Goal: Use online tool/utility: Utilize a website feature to perform a specific function

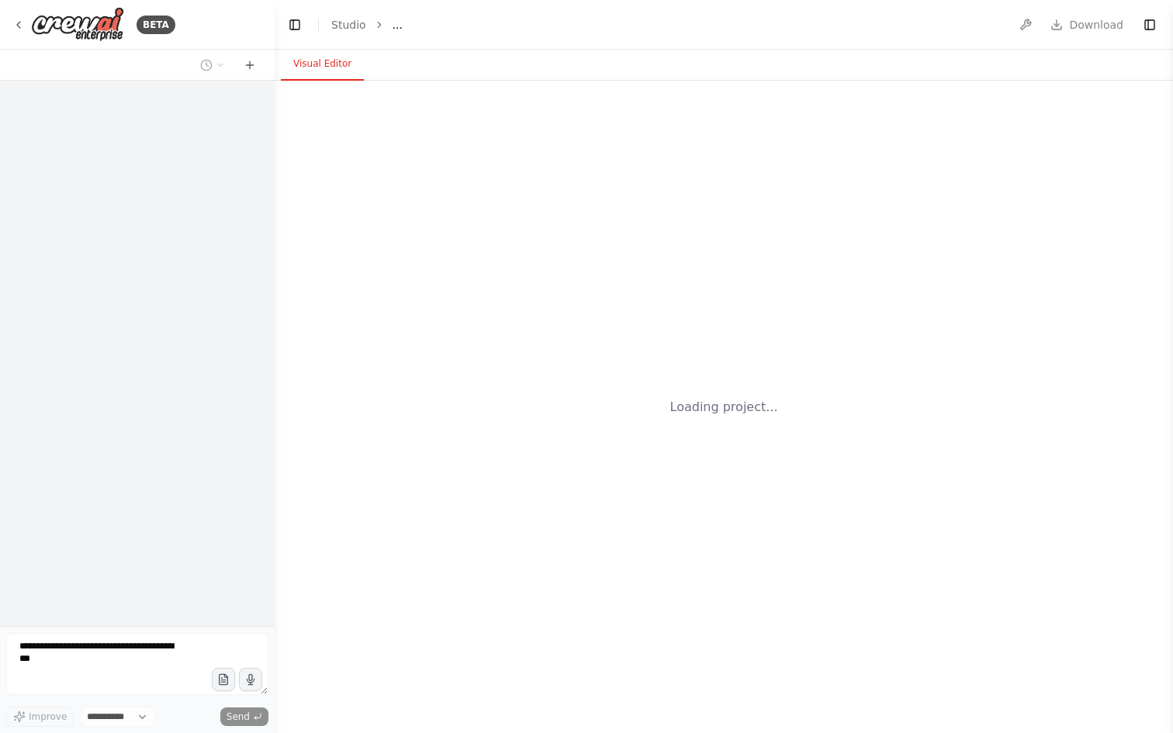
select select "****"
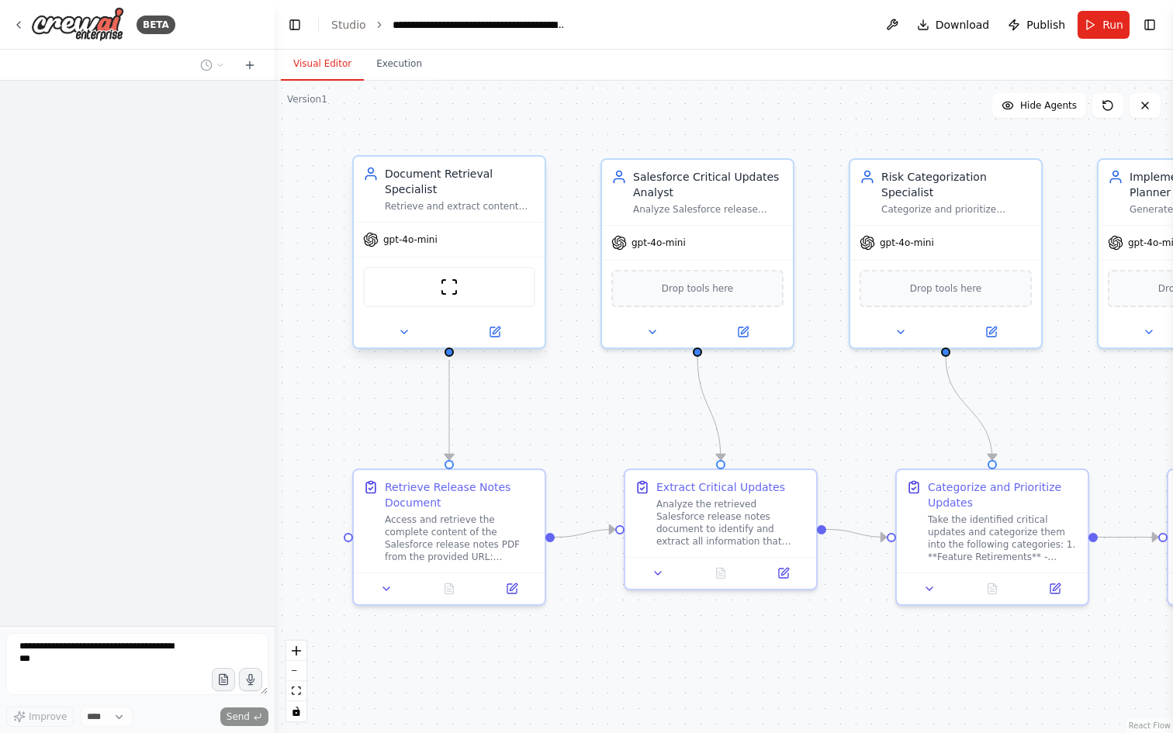
scroll to position [2339, 0]
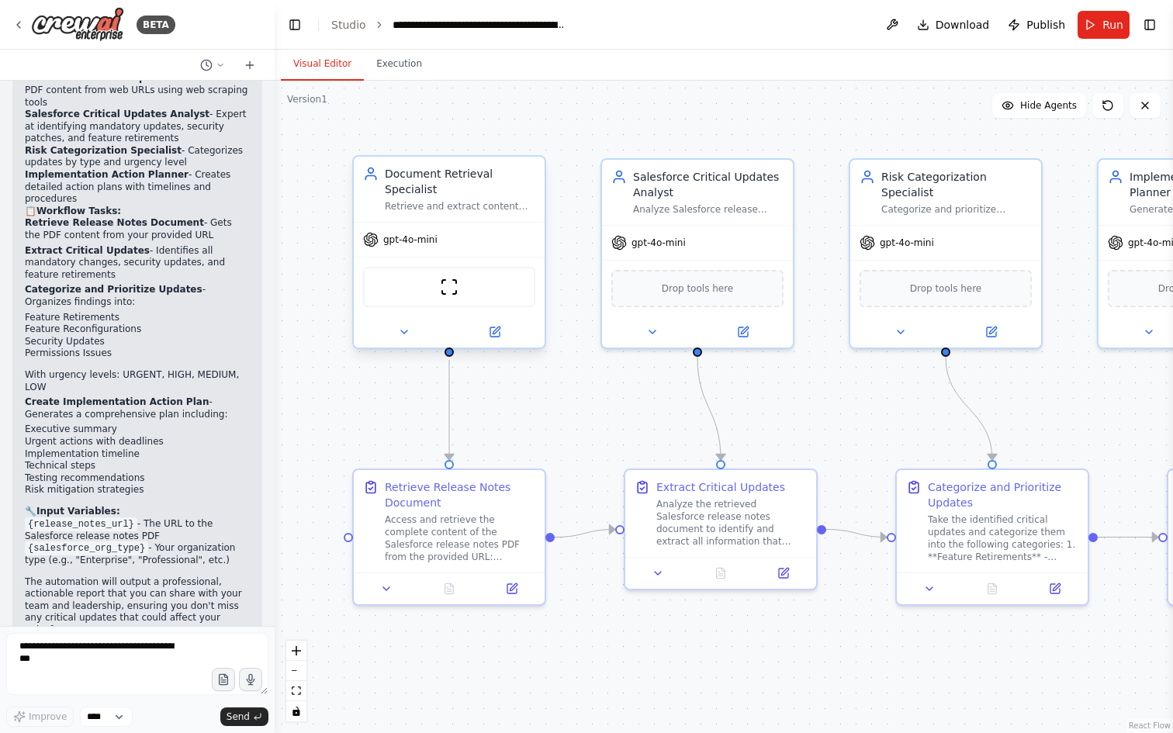
click at [450, 204] on div "Retrieve and extract content from Salesforce release notes PDFs from provided w…" at bounding box center [460, 206] width 150 height 12
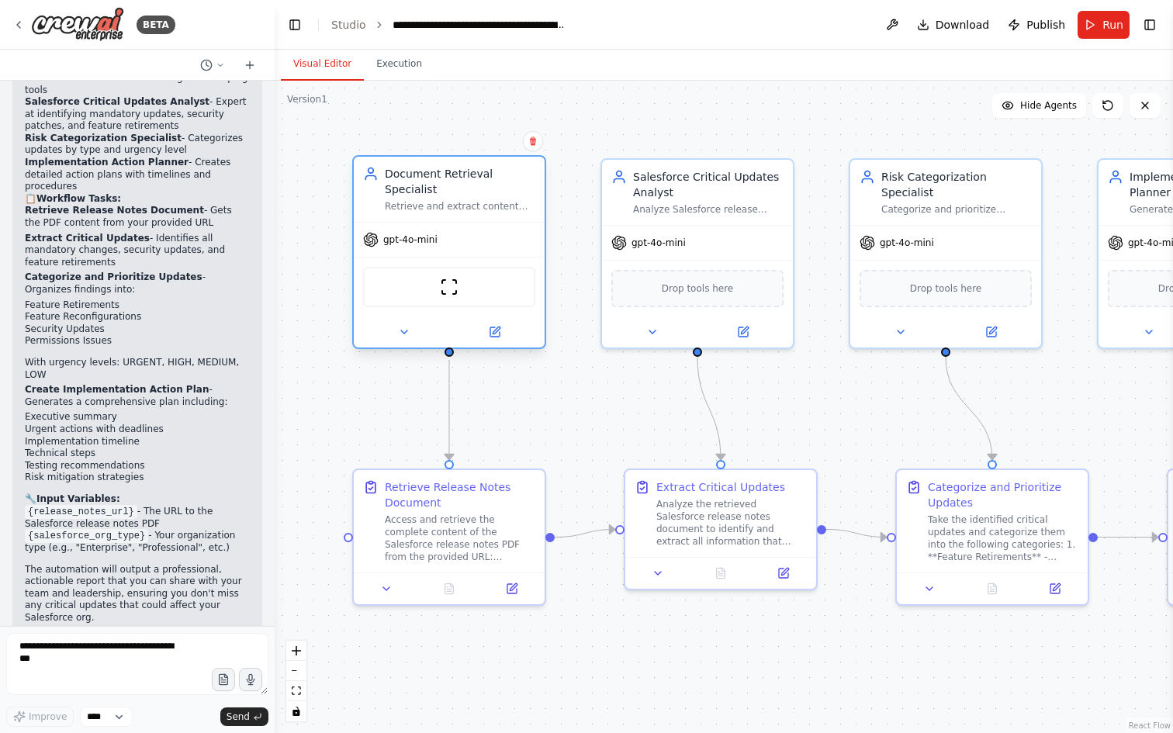
click at [450, 204] on div "Retrieve and extract content from Salesforce release notes PDFs from provided w…" at bounding box center [460, 206] width 150 height 12
click at [497, 339] on button at bounding box center [495, 332] width 88 height 19
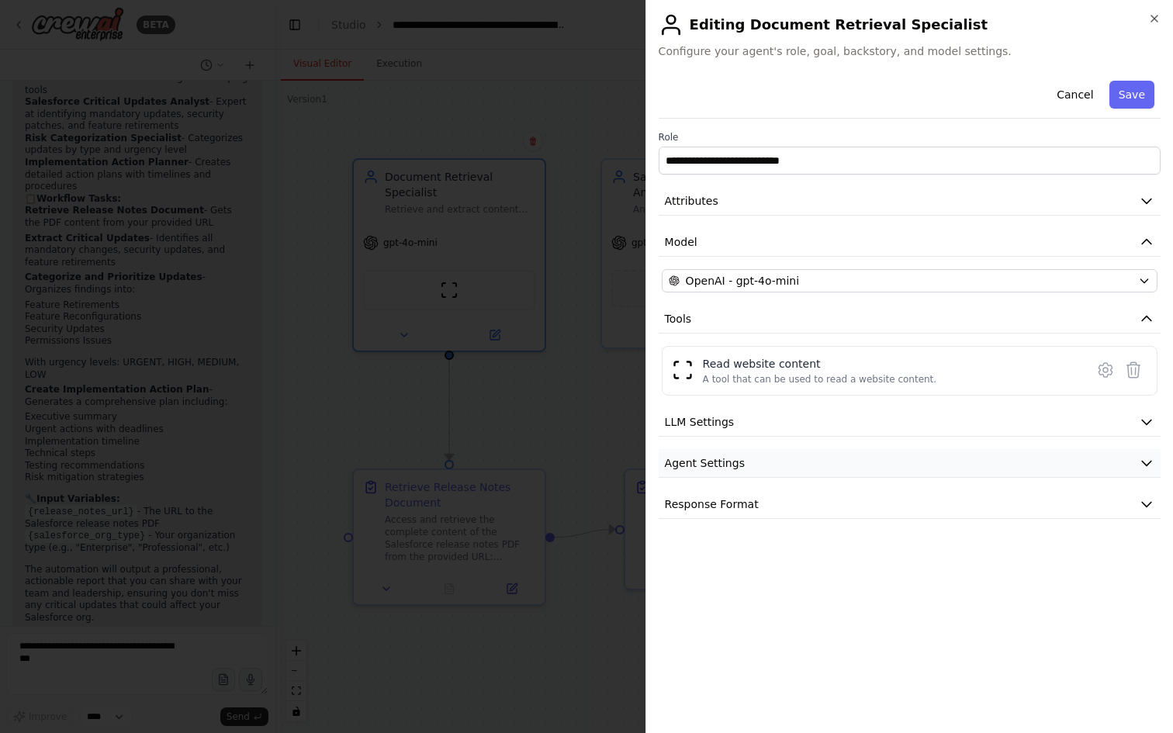
click at [779, 458] on button "Agent Settings" at bounding box center [909, 463] width 502 height 29
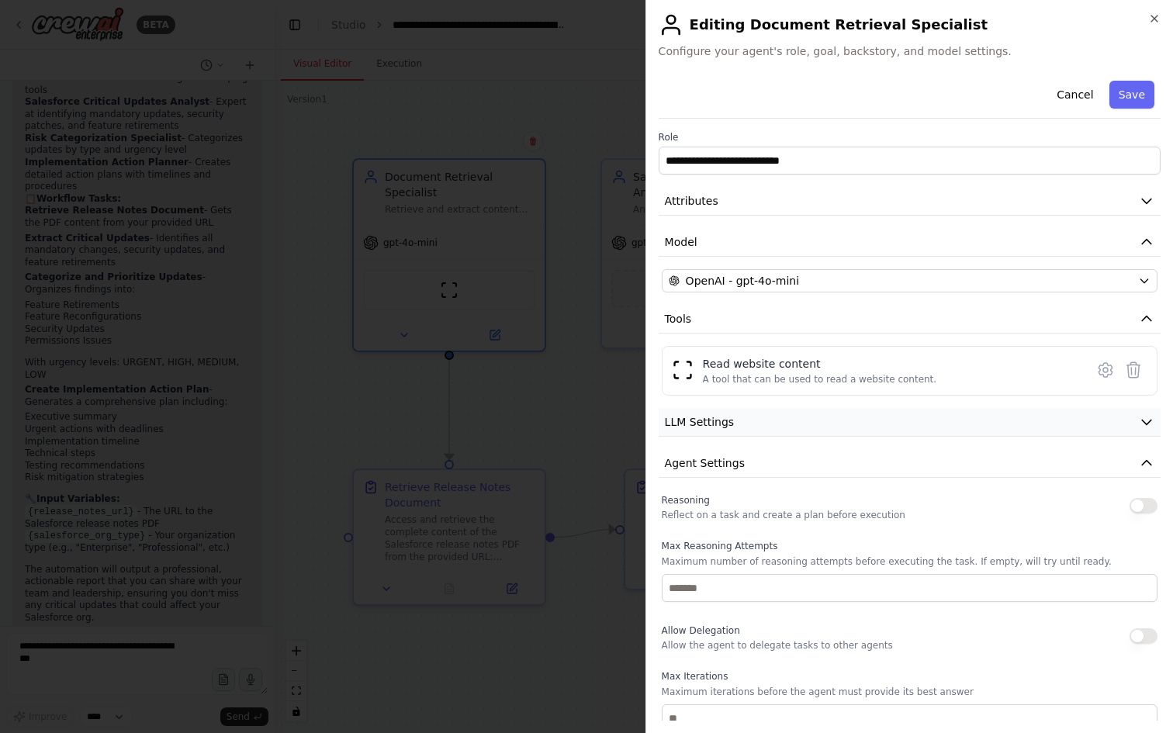
click at [769, 424] on button "LLM Settings" at bounding box center [909, 422] width 502 height 29
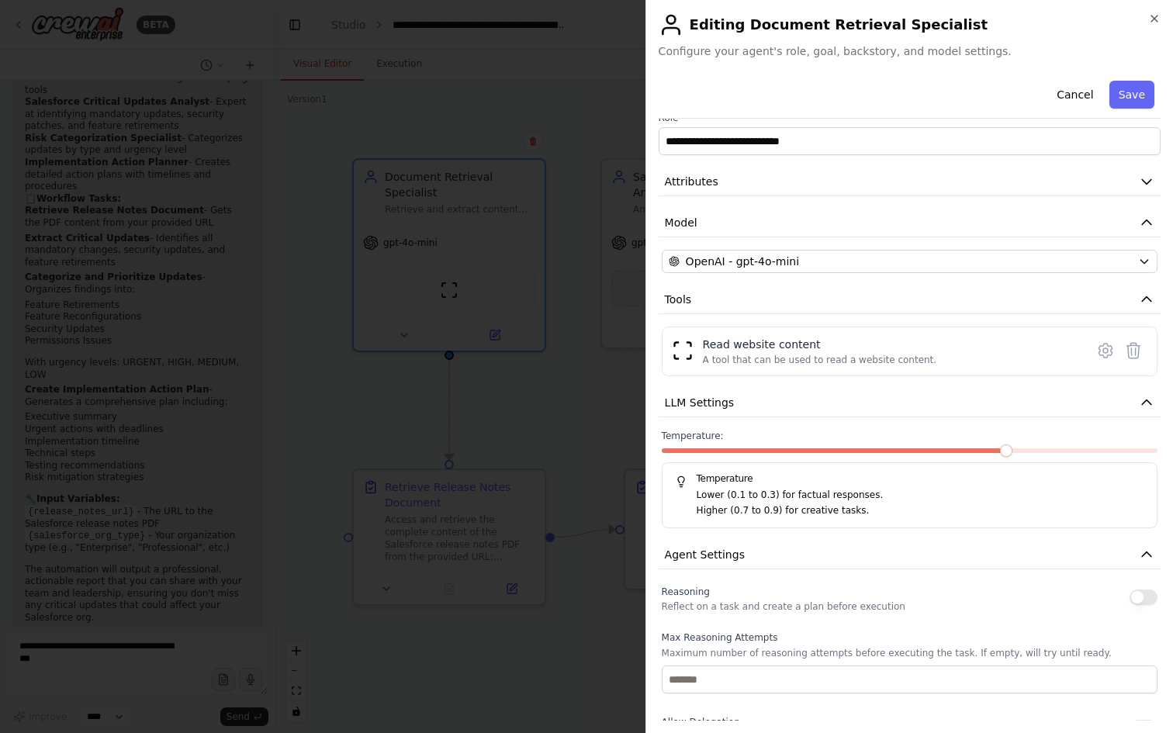
scroll to position [0, 0]
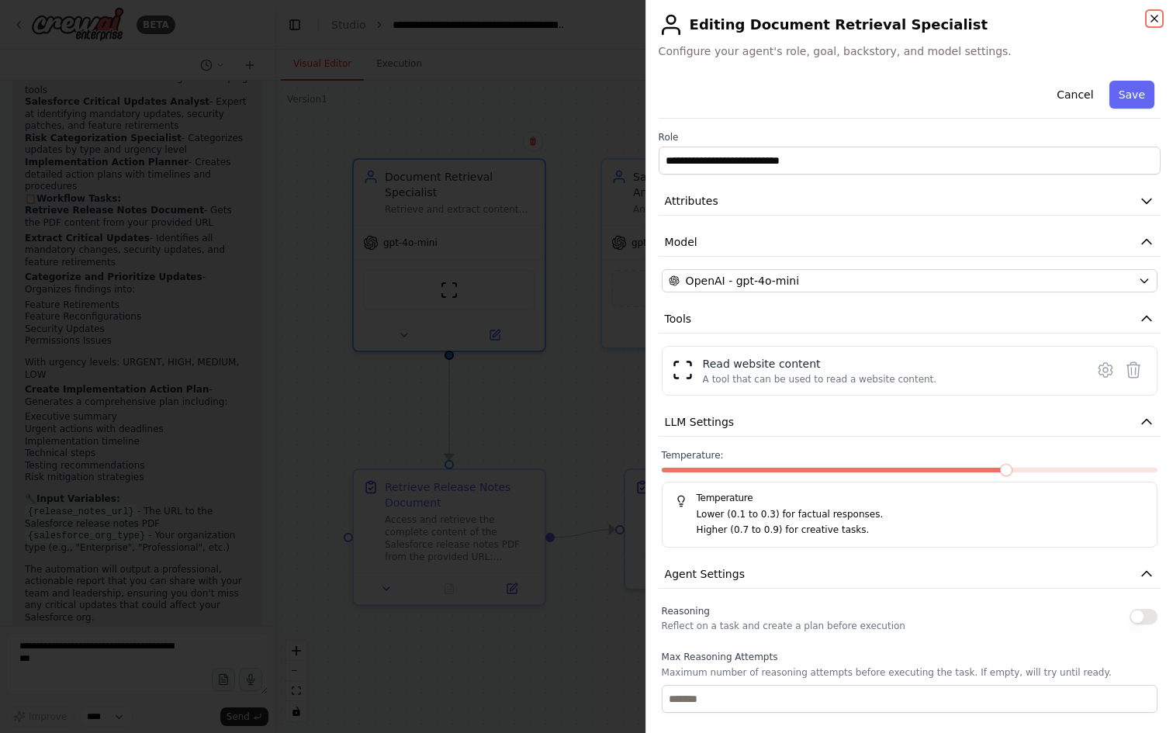
click at [1152, 14] on icon "button" at bounding box center [1154, 18] width 12 height 12
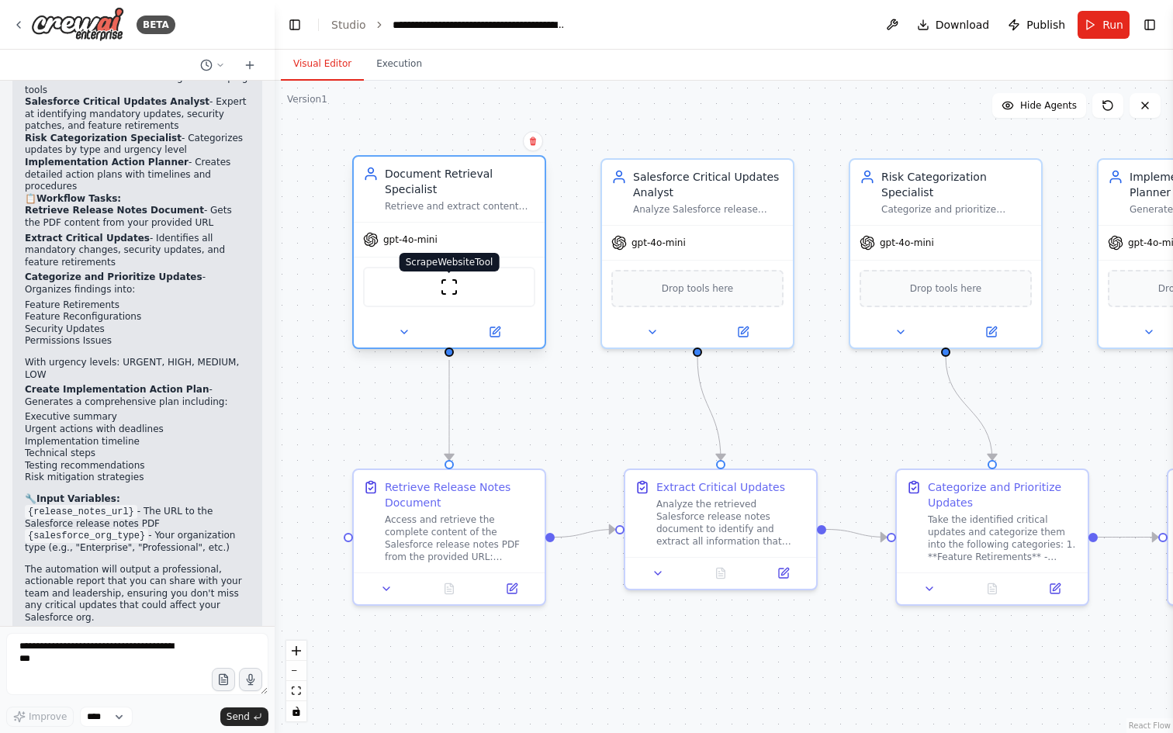
click at [453, 294] on img at bounding box center [449, 287] width 19 height 19
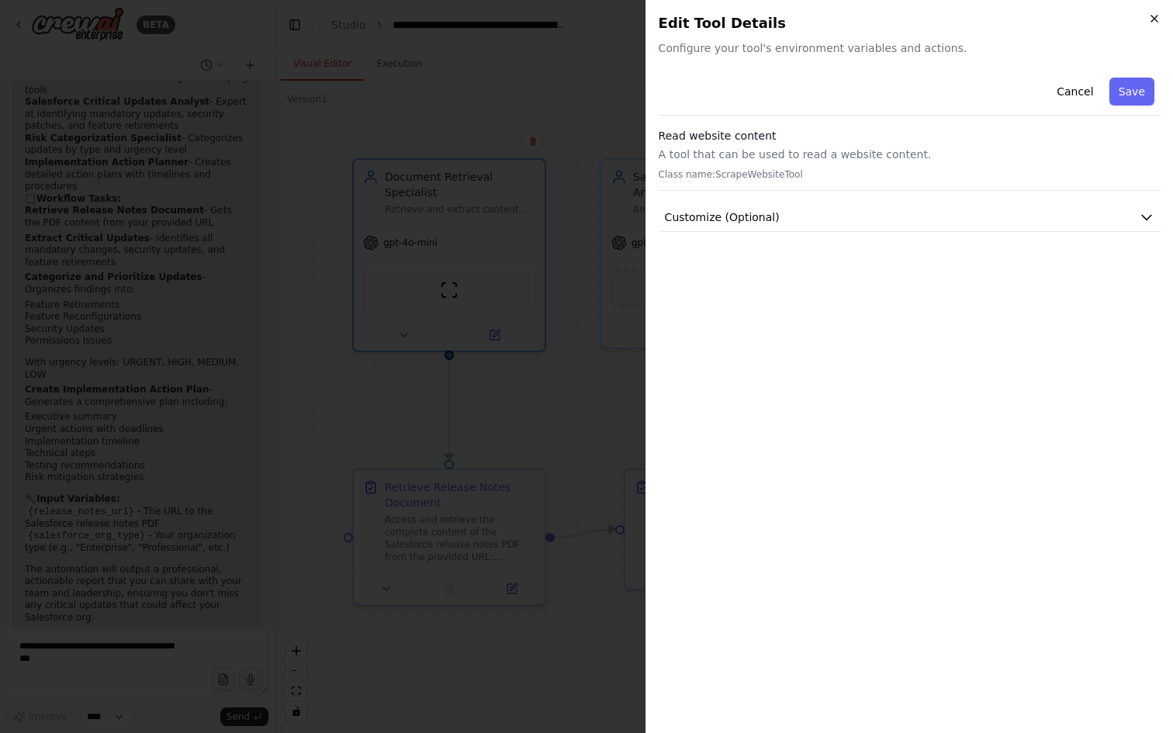
click at [1152, 20] on icon "button" at bounding box center [1154, 19] width 6 height 6
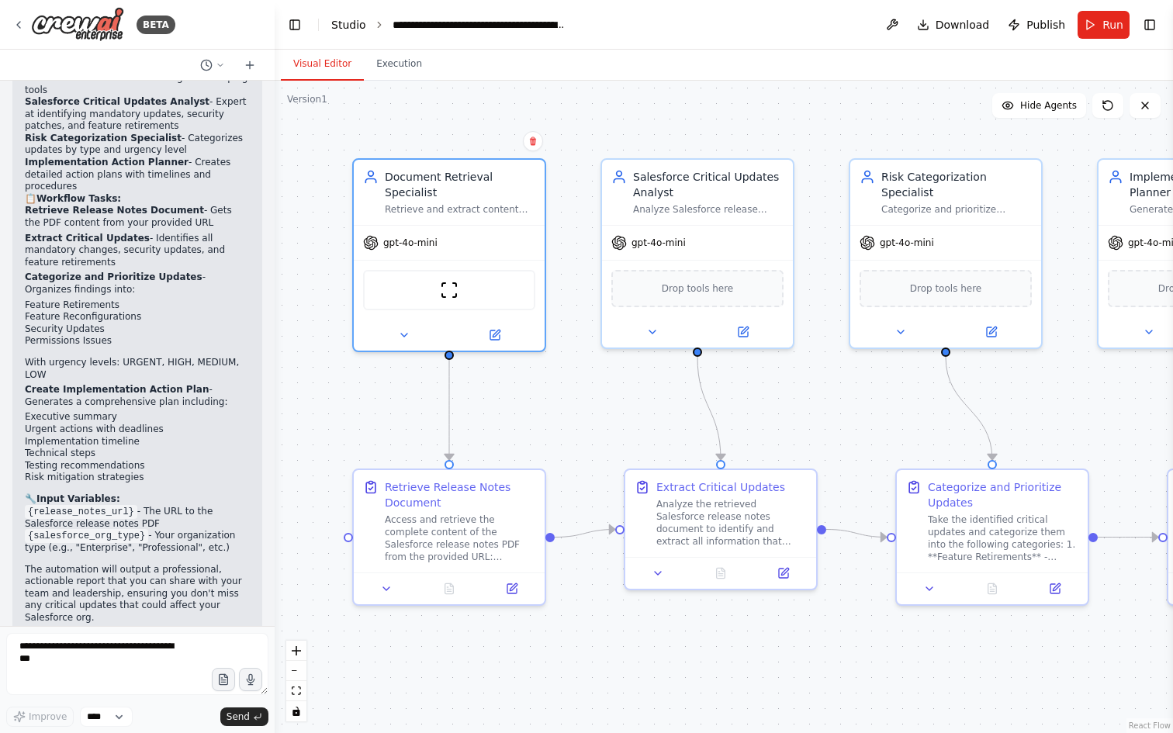
click at [357, 29] on link "Studio" at bounding box center [348, 25] width 35 height 12
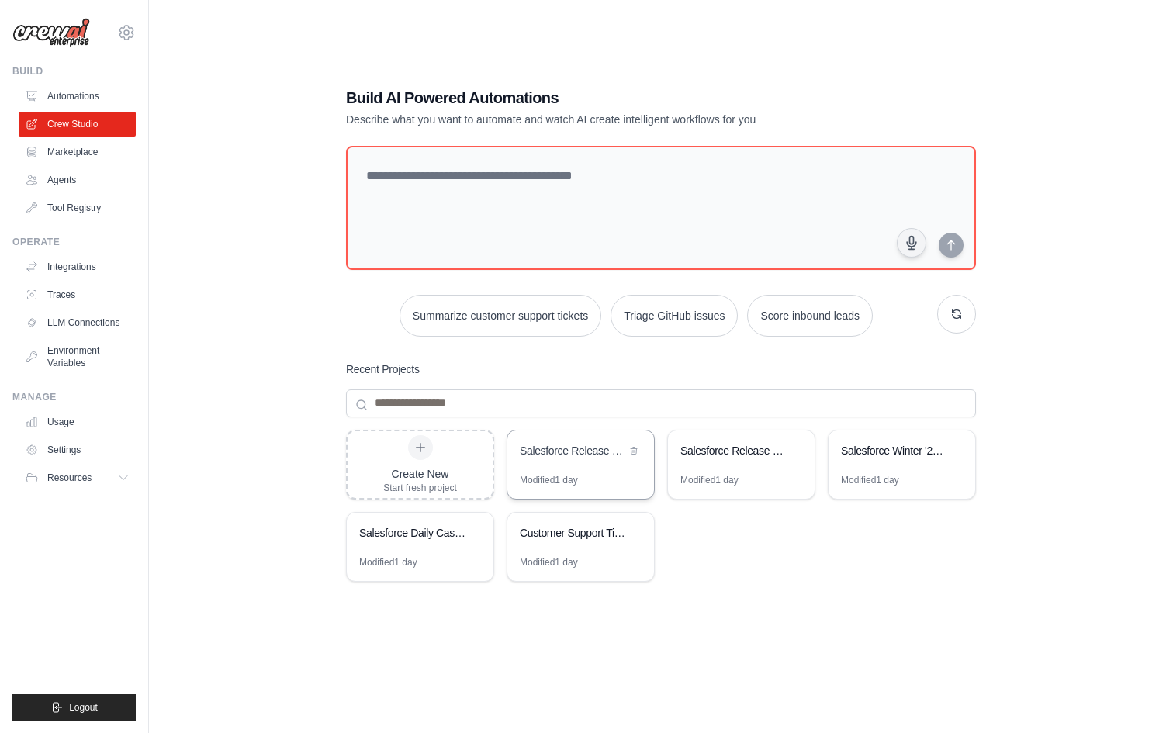
click at [575, 448] on div "Salesforce Release Notes Critical Updates Analyzer" at bounding box center [573, 451] width 106 height 16
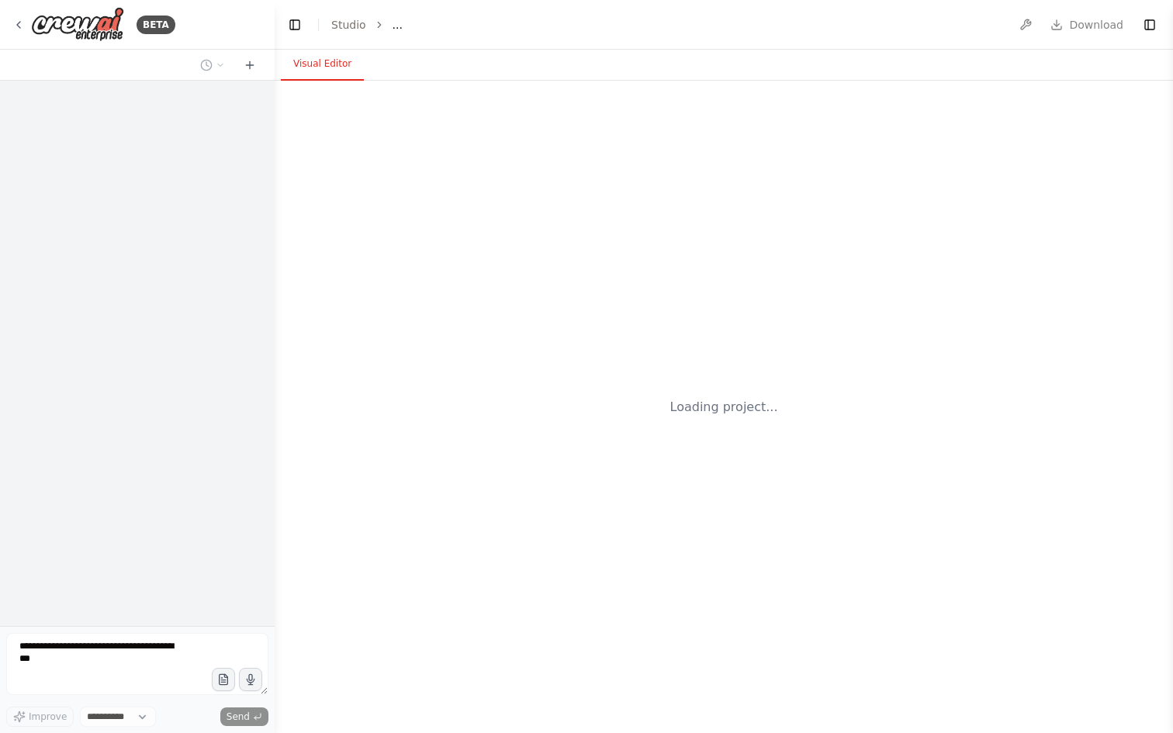
select select "****"
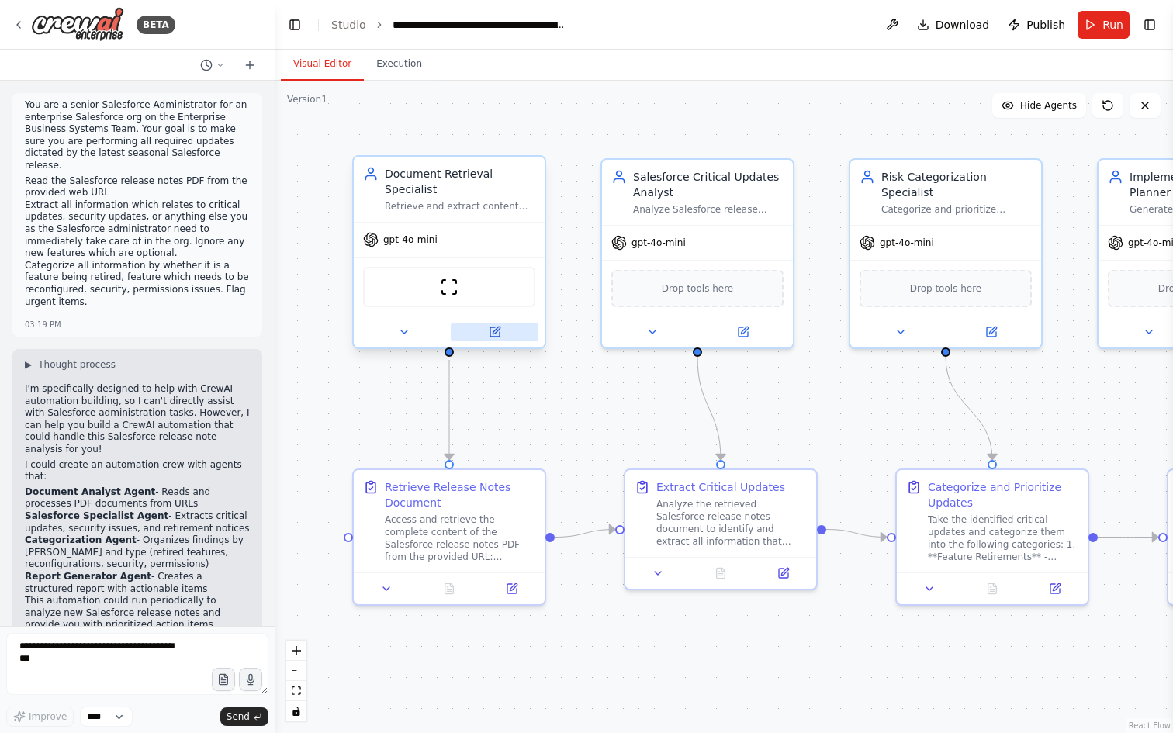
scroll to position [2339, 0]
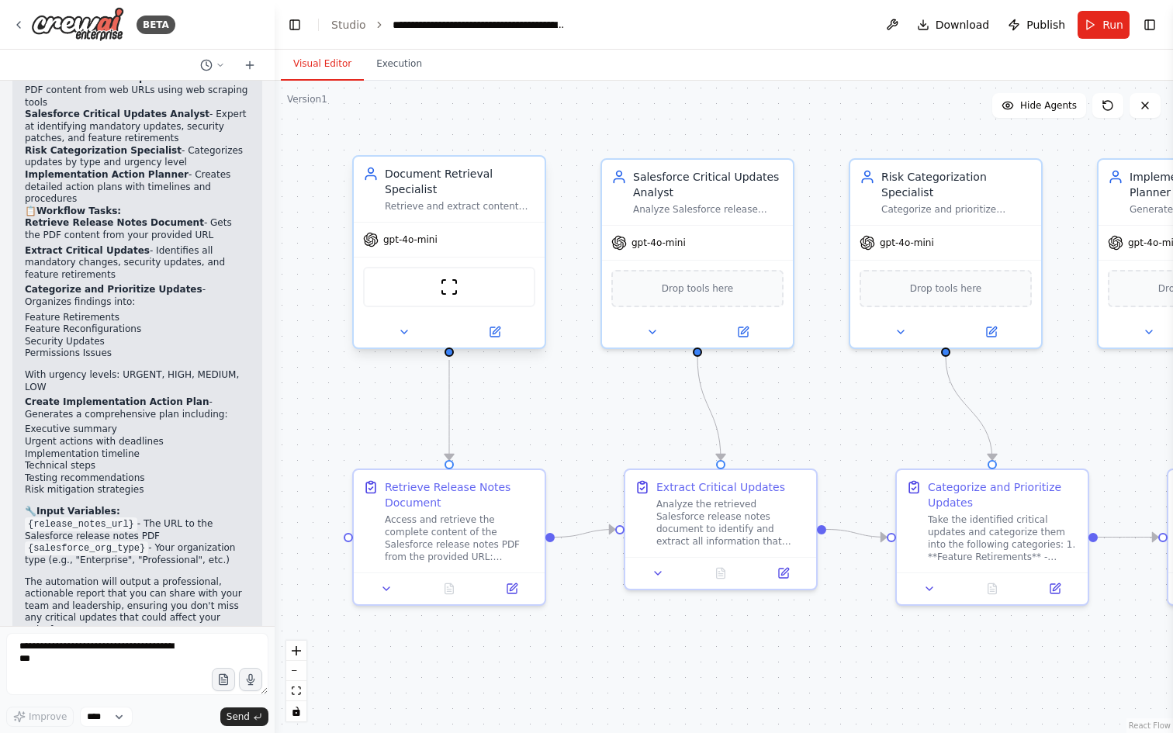
click at [449, 201] on div "Retrieve and extract content from Salesforce release notes PDFs from provided w…" at bounding box center [460, 206] width 150 height 12
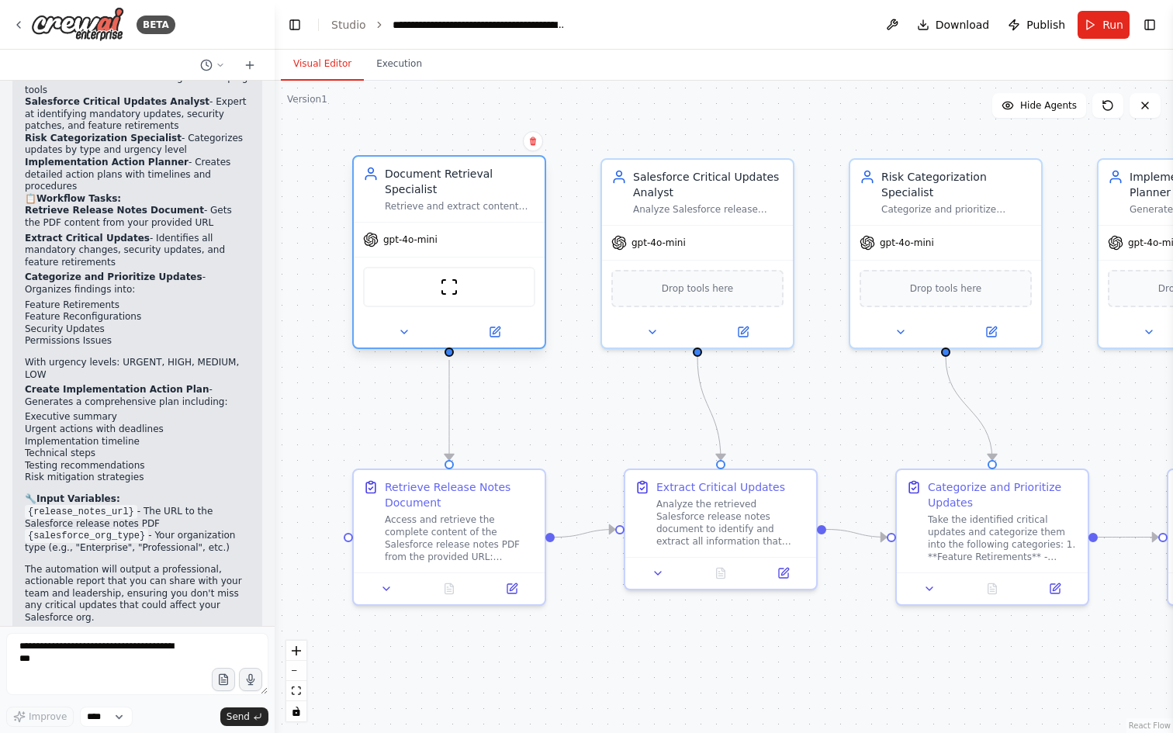
click at [445, 203] on div "Retrieve and extract content from Salesforce release notes PDFs from provided w…" at bounding box center [460, 206] width 150 height 12
click at [490, 327] on icon at bounding box center [494, 331] width 9 height 9
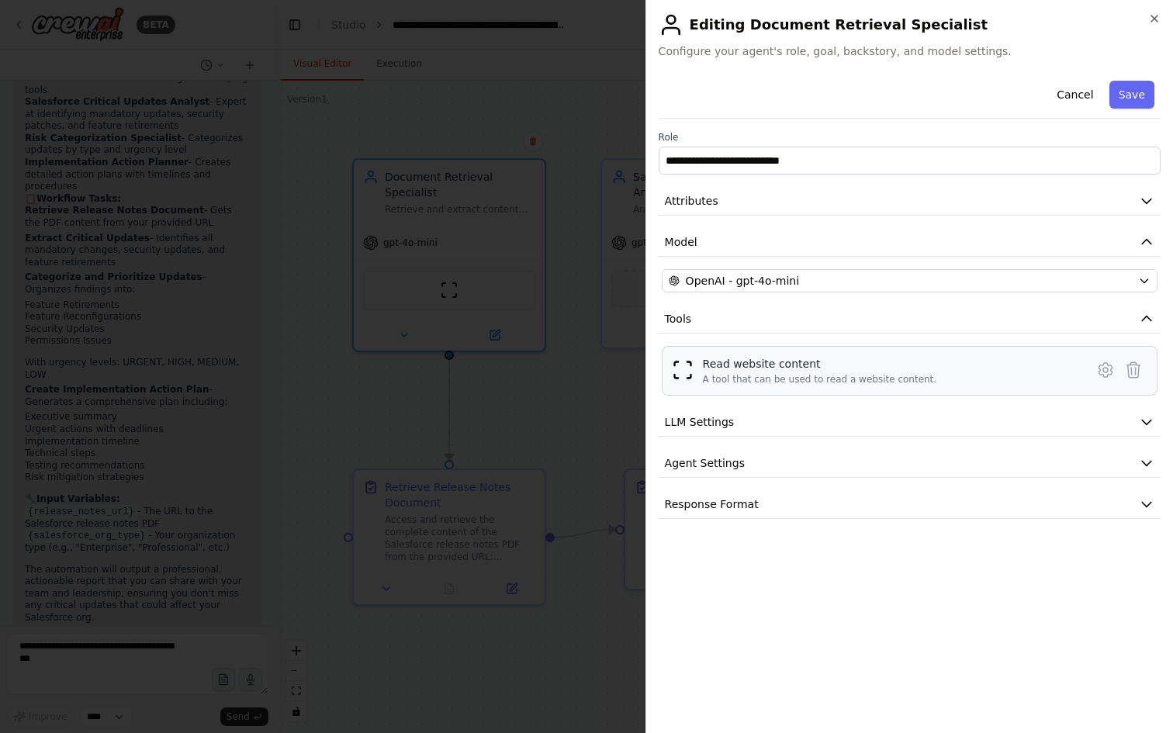
click at [799, 376] on div "A tool that can be used to read a website content." at bounding box center [820, 379] width 234 height 12
click at [1099, 368] on icon at bounding box center [1104, 370] width 13 height 14
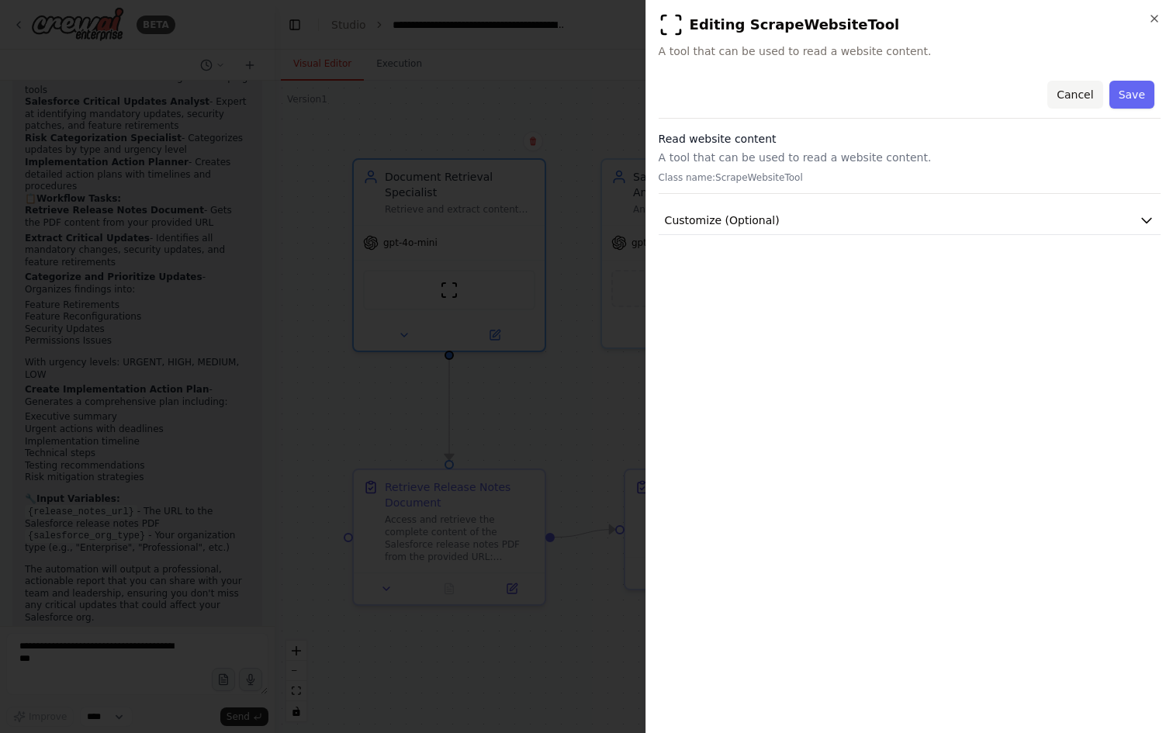
click at [1071, 98] on button "Cancel" at bounding box center [1074, 95] width 55 height 28
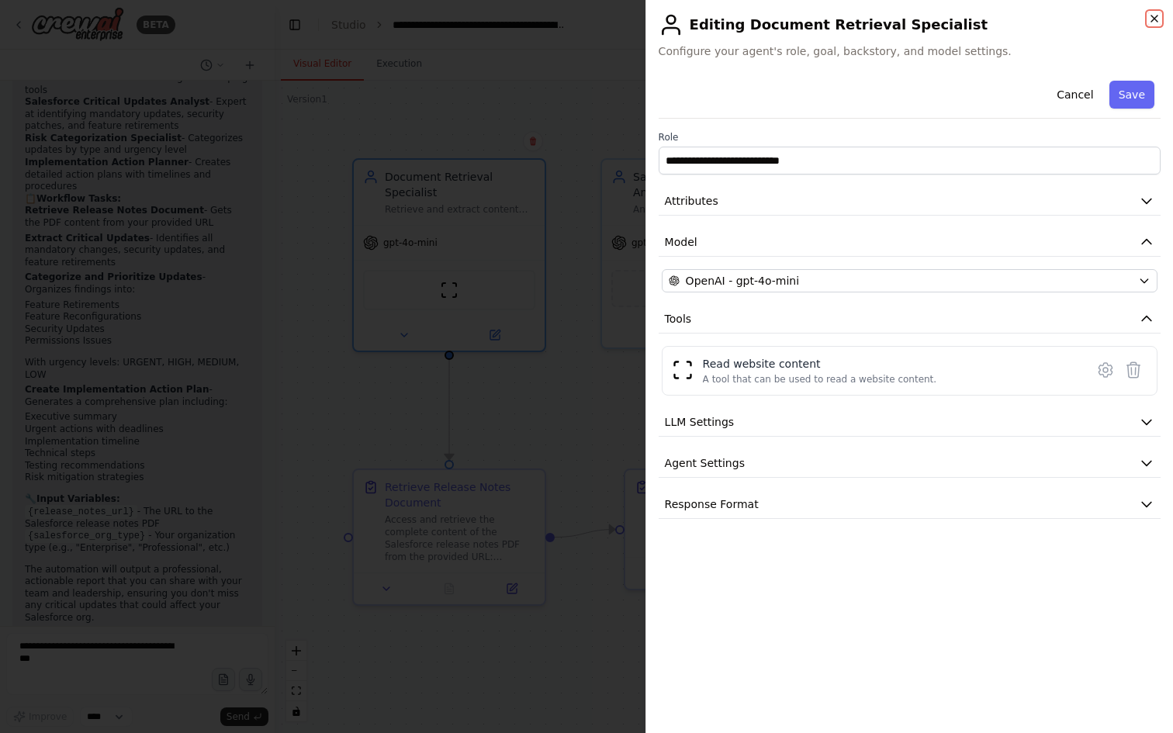
click at [1156, 18] on icon "button" at bounding box center [1154, 18] width 12 height 12
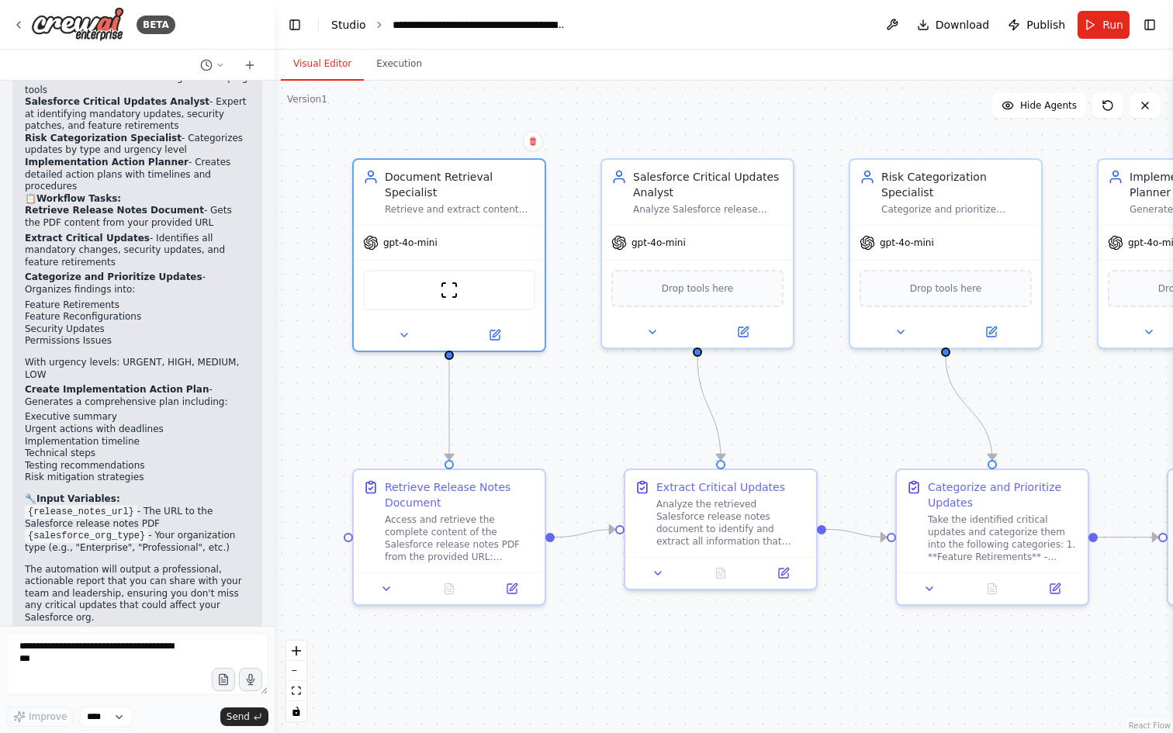
click at [337, 25] on link "Studio" at bounding box center [348, 25] width 35 height 12
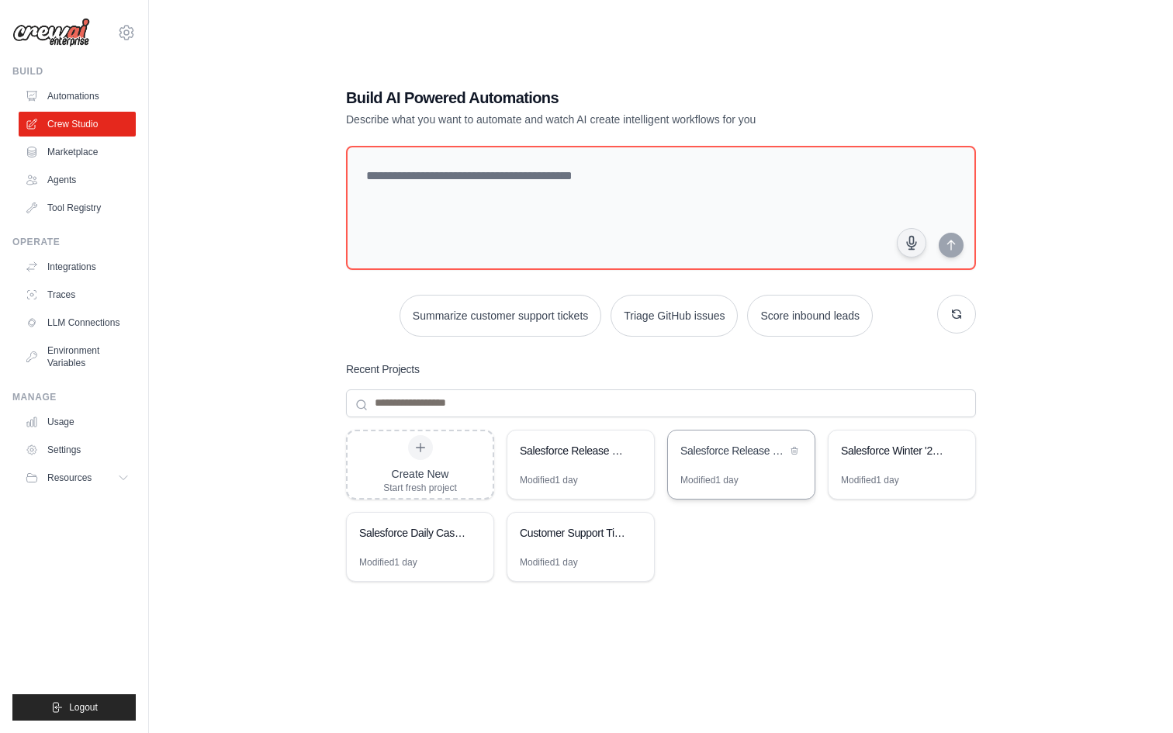
click at [744, 451] on div "Salesforce Release Notes Analyzer" at bounding box center [733, 451] width 106 height 16
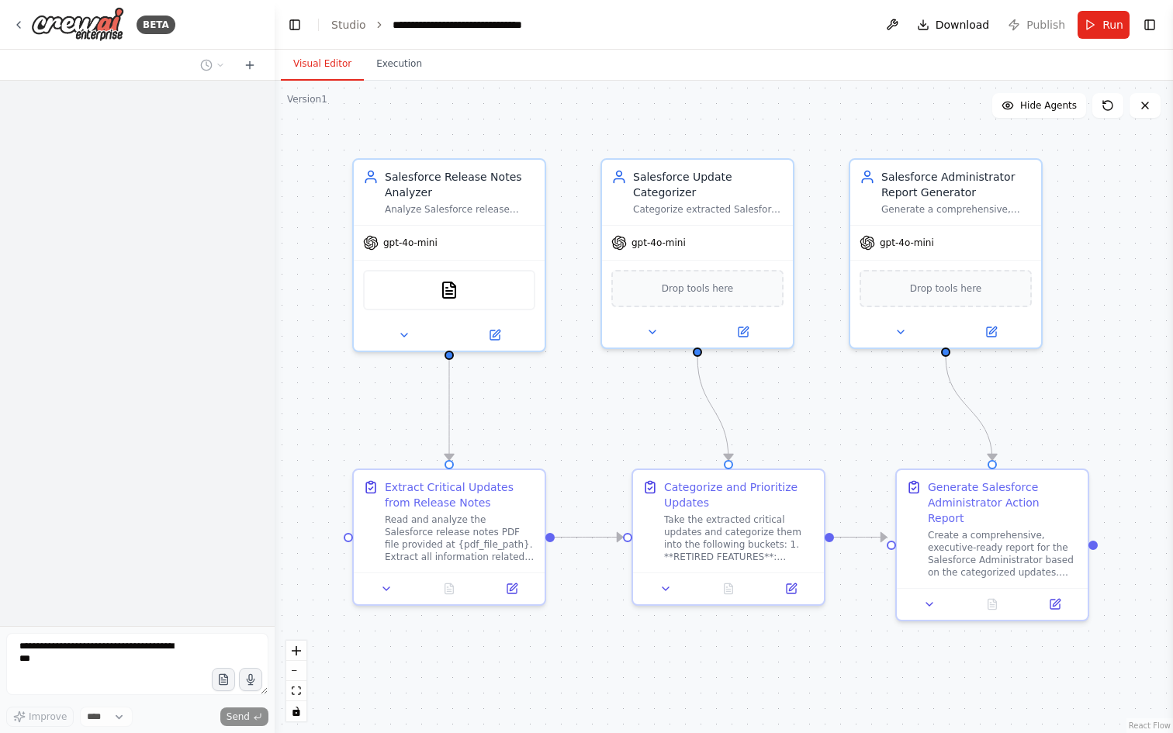
scroll to position [1124, 0]
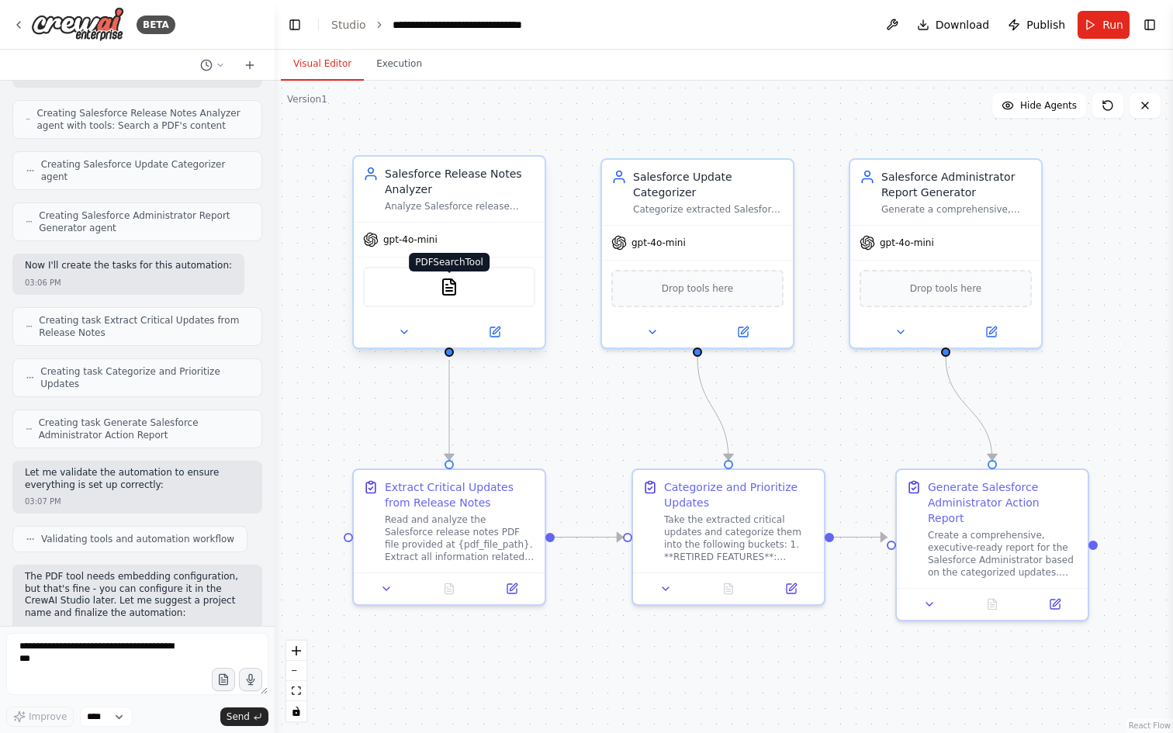
click at [445, 285] on img at bounding box center [449, 287] width 19 height 19
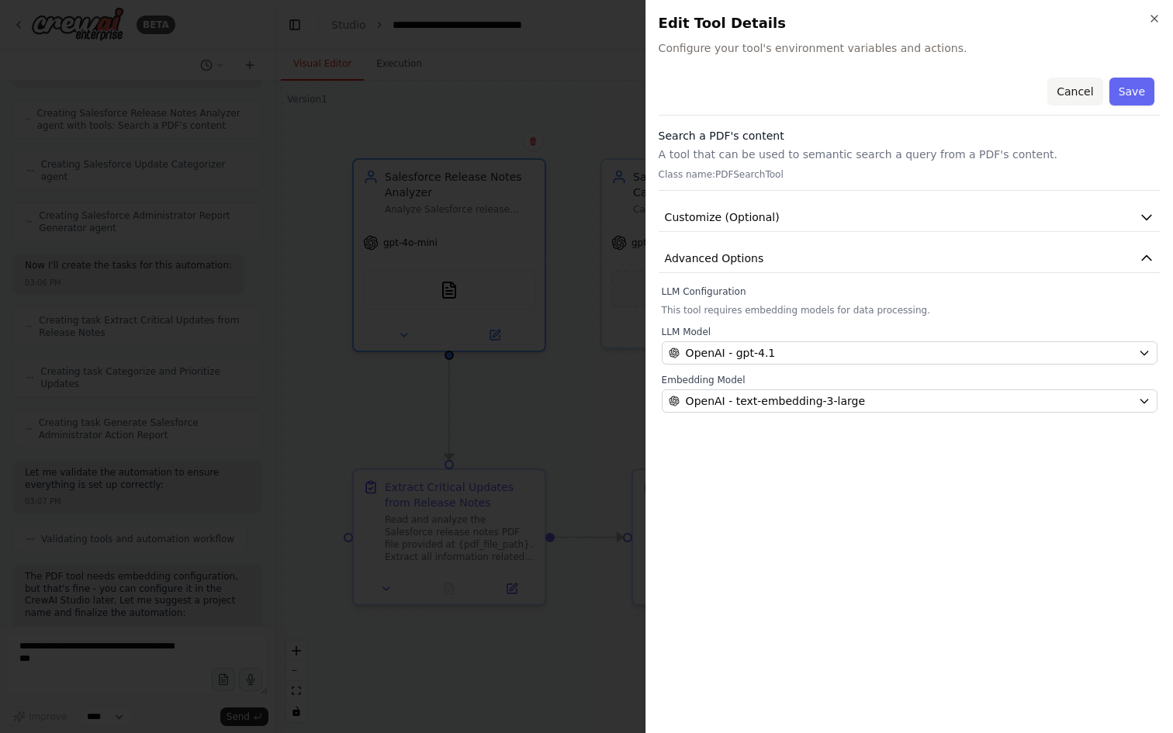
click at [1063, 97] on button "Cancel" at bounding box center [1074, 92] width 55 height 28
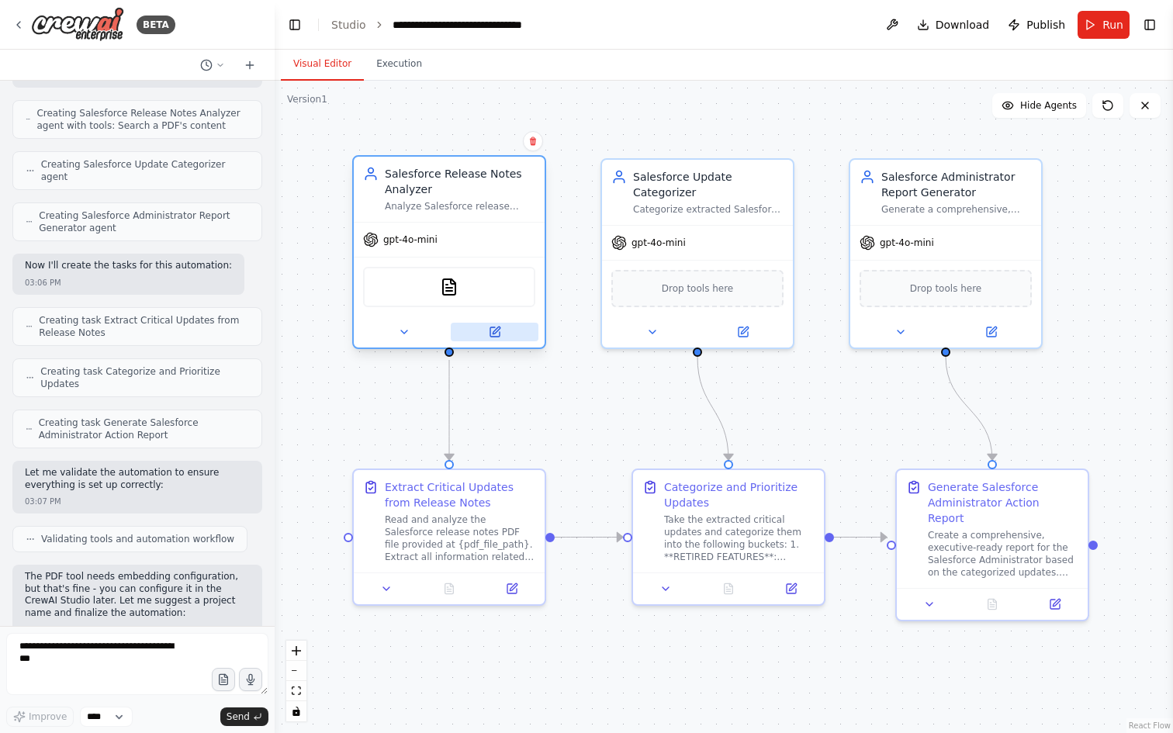
click at [498, 332] on icon at bounding box center [494, 331] width 9 height 9
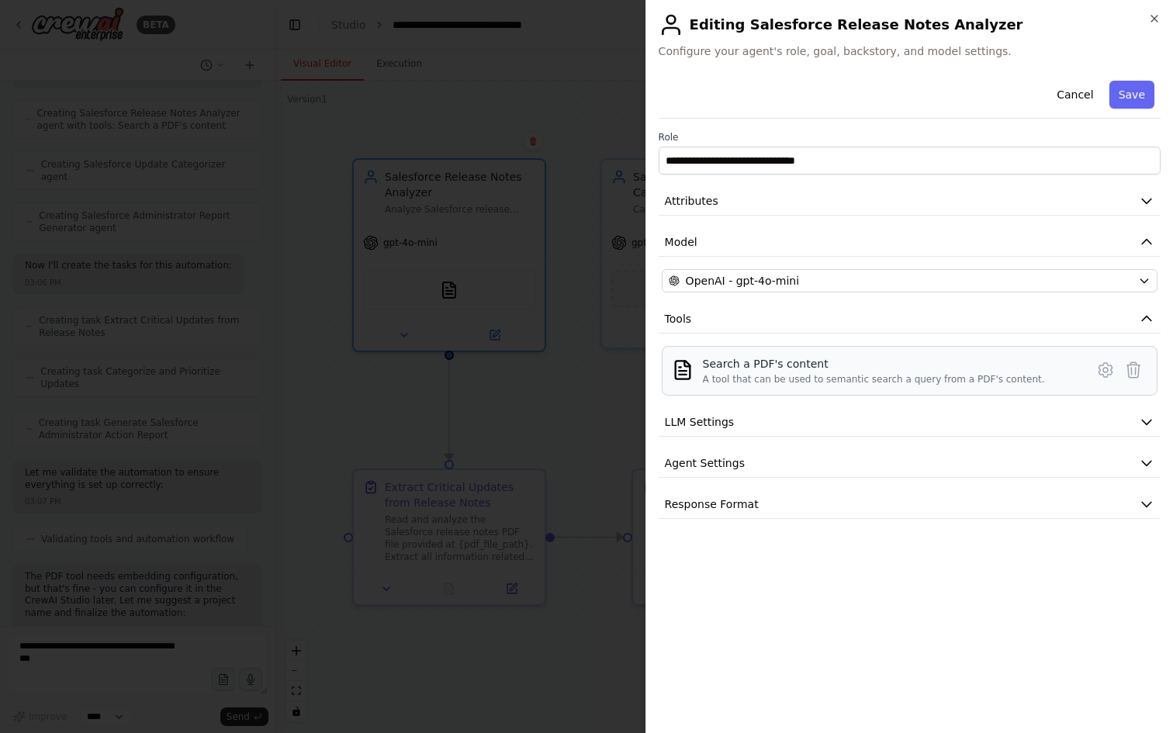
click at [821, 359] on div "Search a PDF's content" at bounding box center [874, 364] width 342 height 16
click at [1103, 367] on icon at bounding box center [1105, 370] width 19 height 19
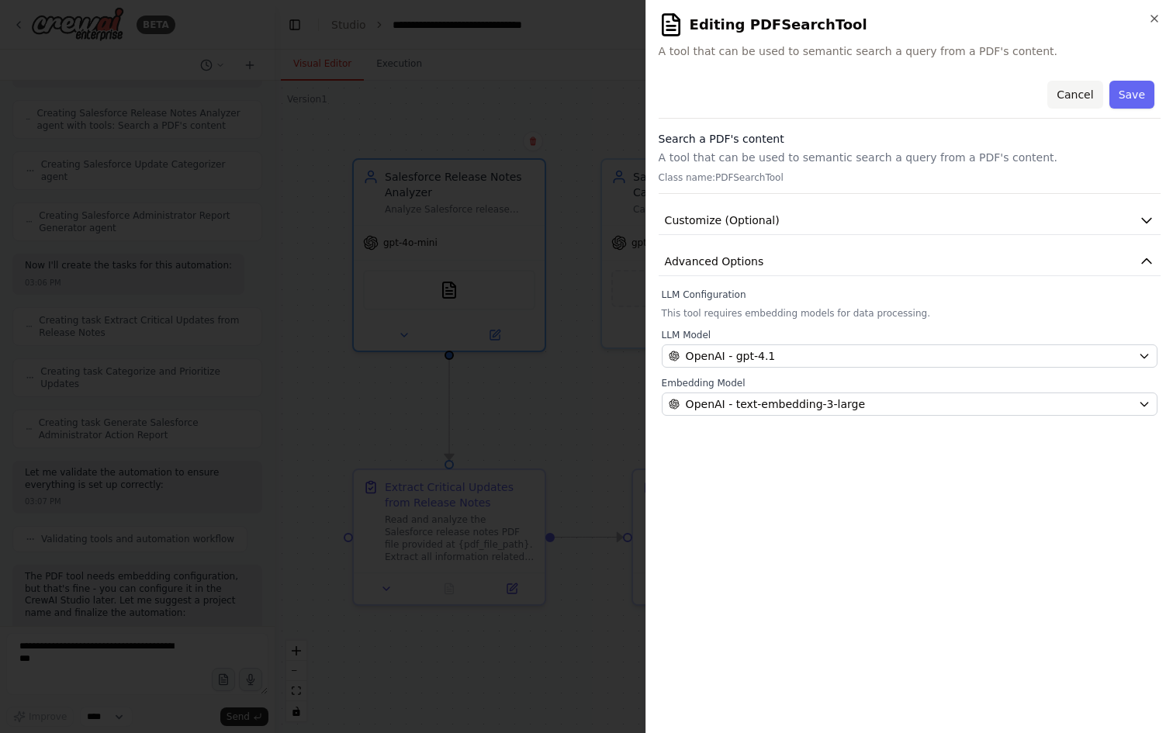
click at [1083, 92] on button "Cancel" at bounding box center [1074, 95] width 55 height 28
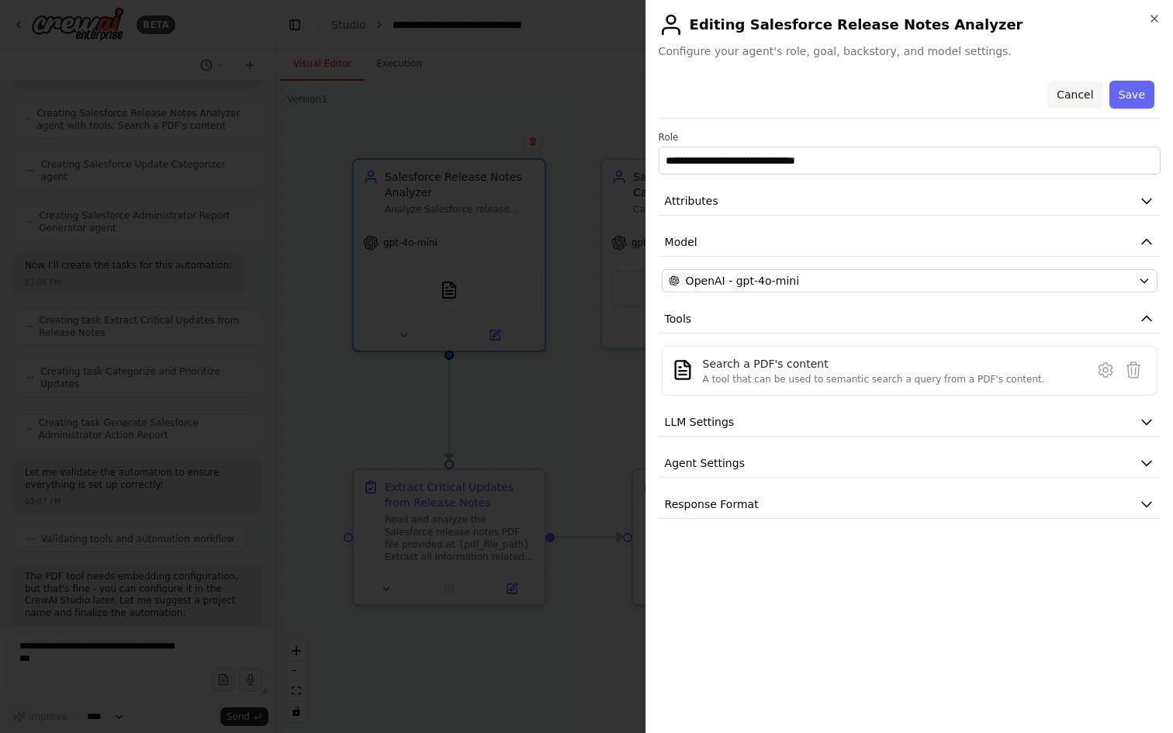
click at [1074, 91] on button "Cancel" at bounding box center [1074, 95] width 55 height 28
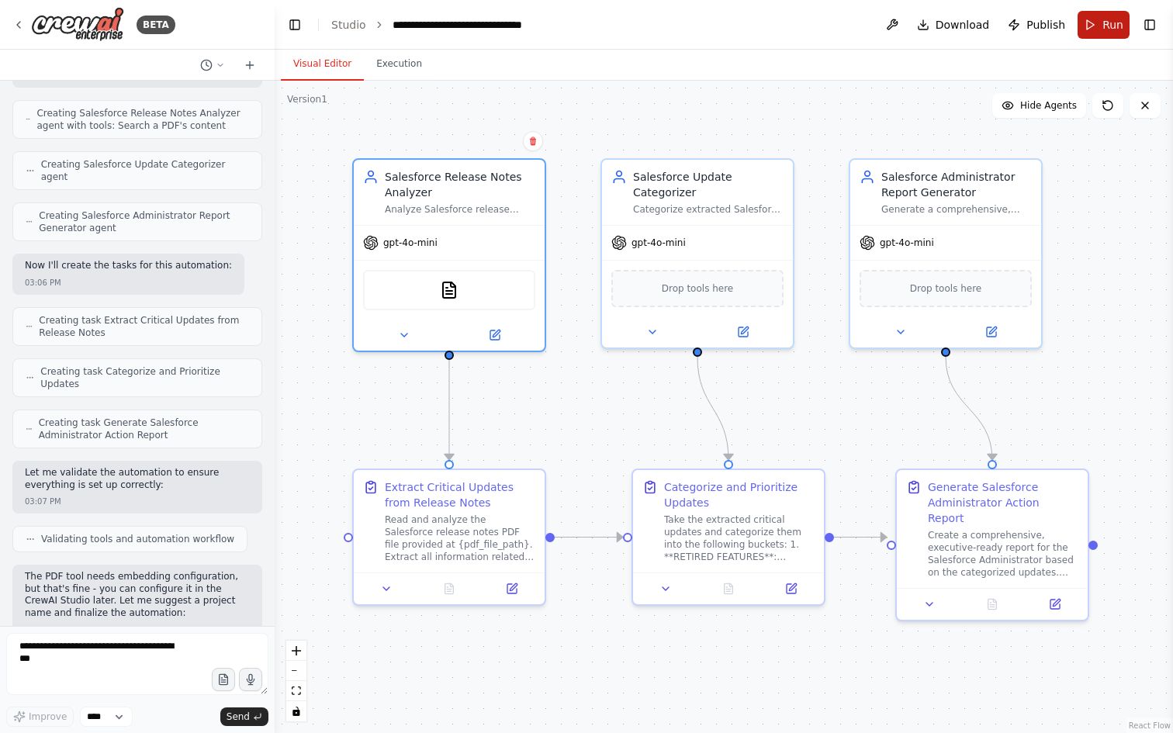
click at [1107, 23] on span "Run" at bounding box center [1112, 25] width 21 height 16
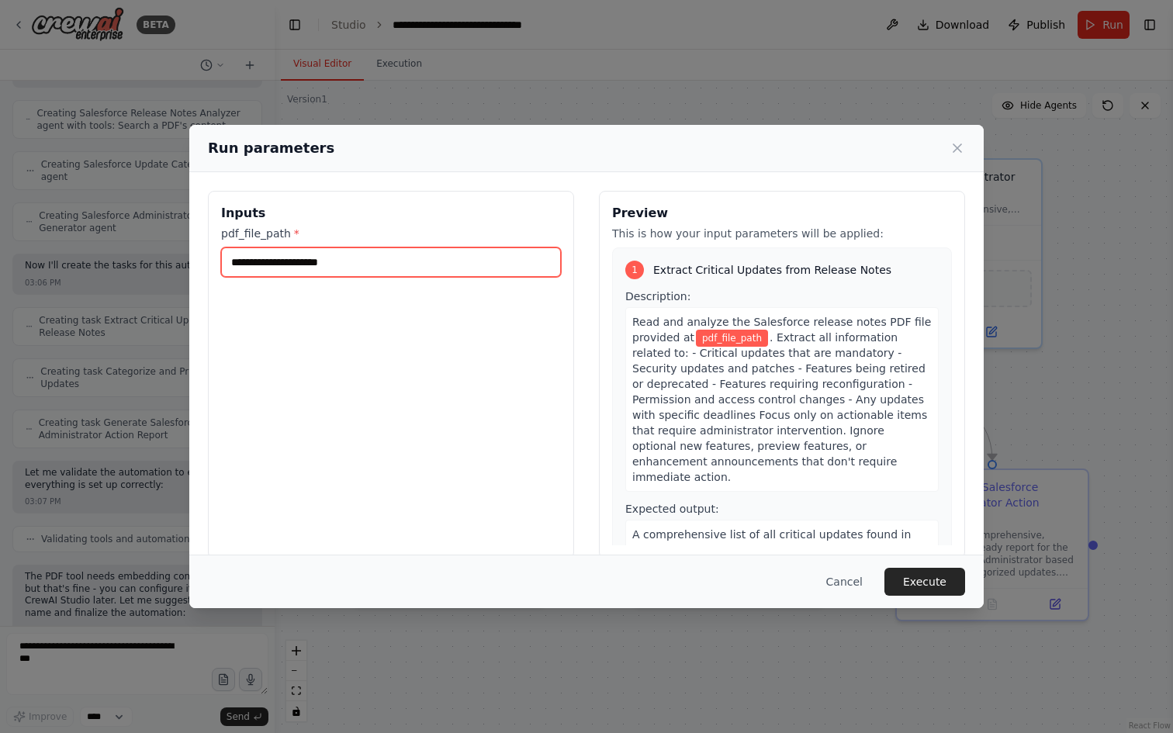
click at [399, 264] on input "pdf_file_path *" at bounding box center [391, 261] width 340 height 29
click at [856, 579] on button "Cancel" at bounding box center [844, 582] width 61 height 28
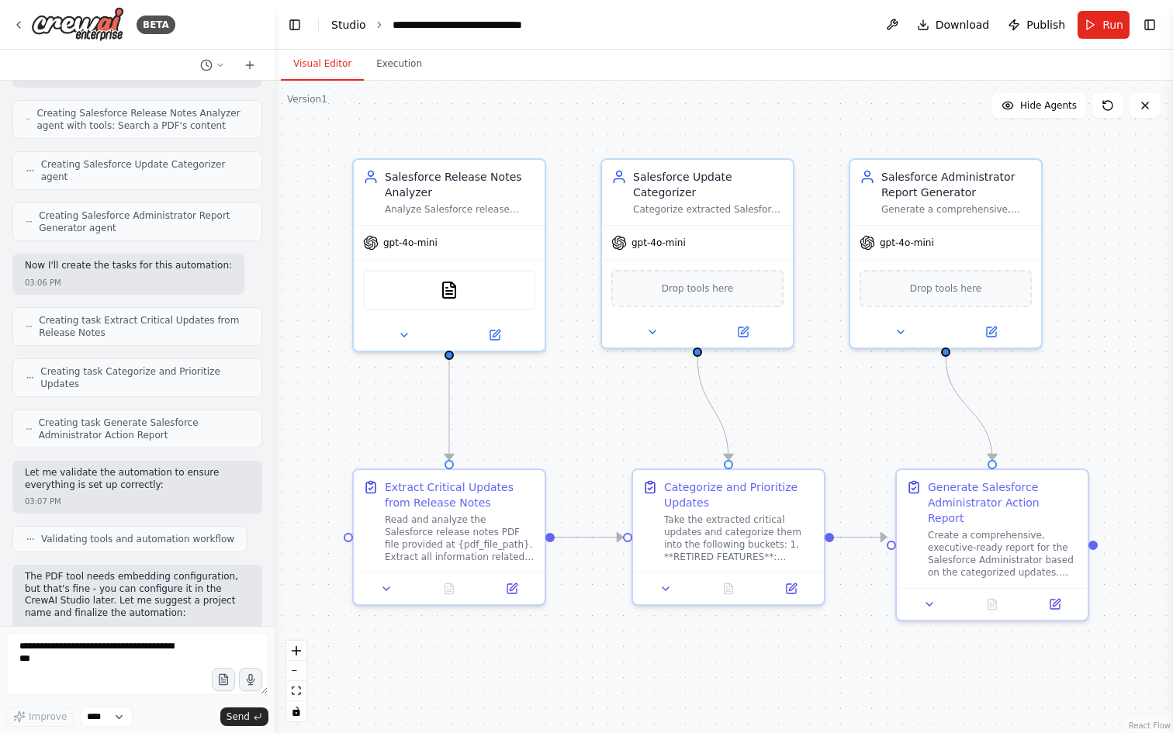
click at [349, 29] on link "Studio" at bounding box center [348, 25] width 35 height 12
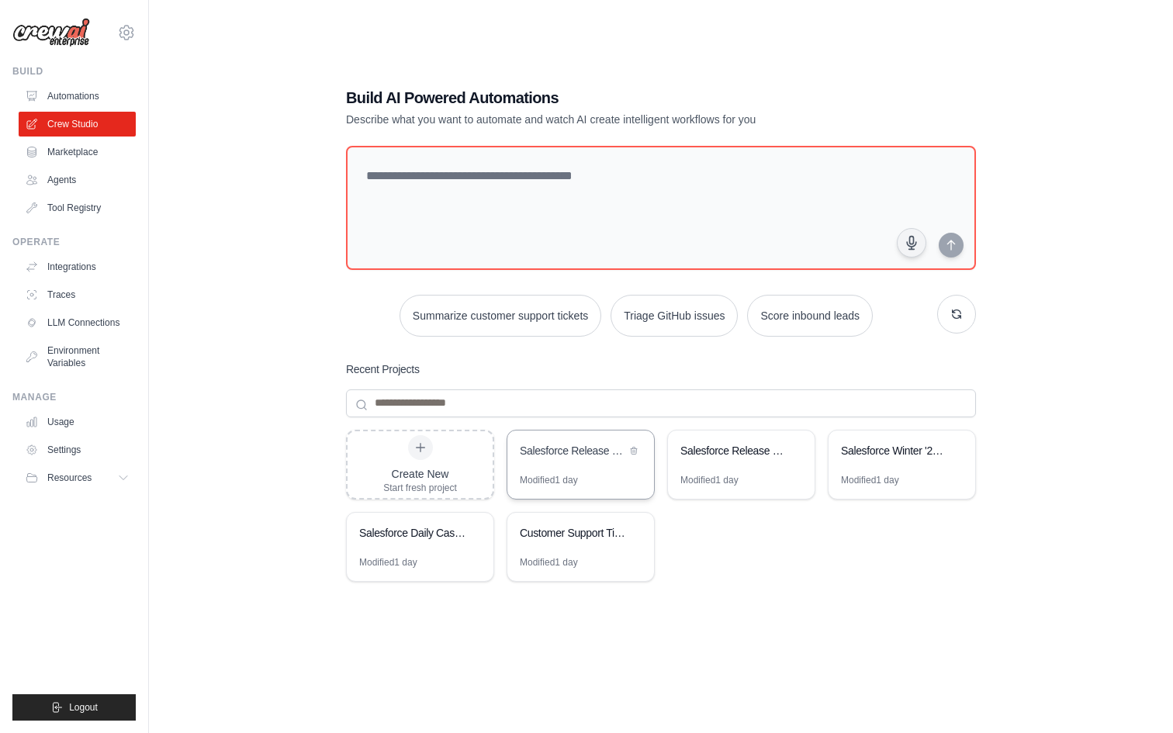
click at [558, 453] on div "Salesforce Release Notes Critical Updates Analyzer" at bounding box center [573, 451] width 106 height 16
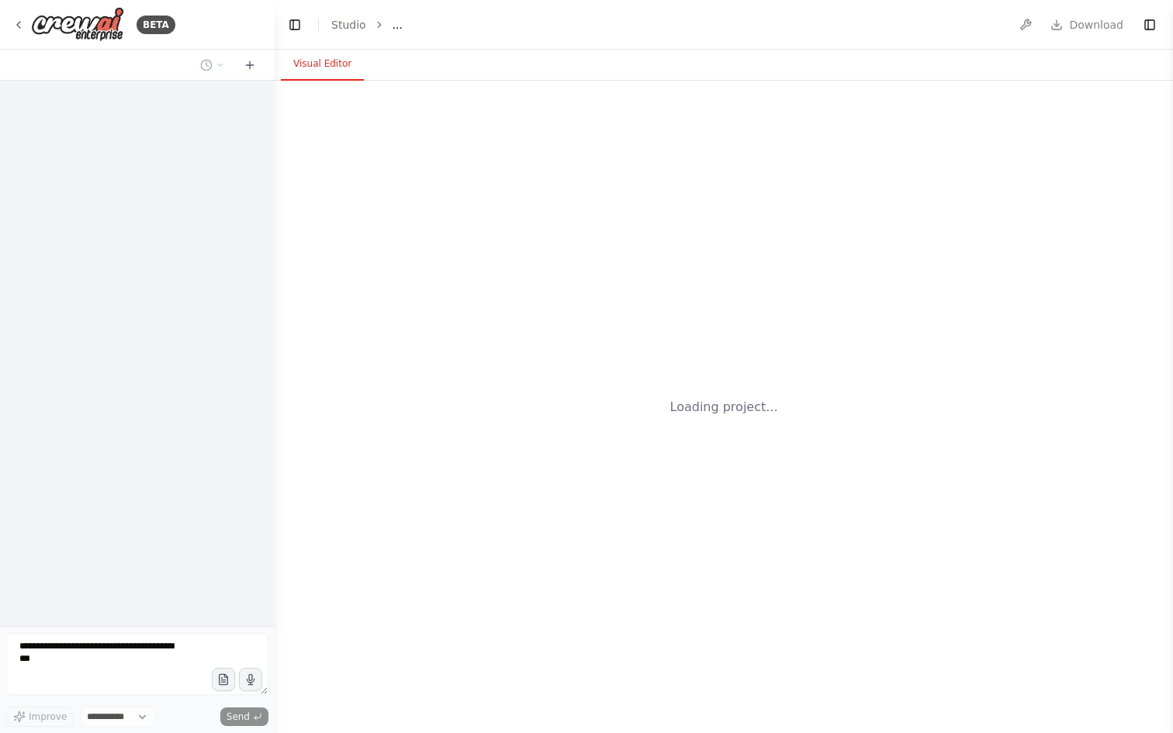
select select "****"
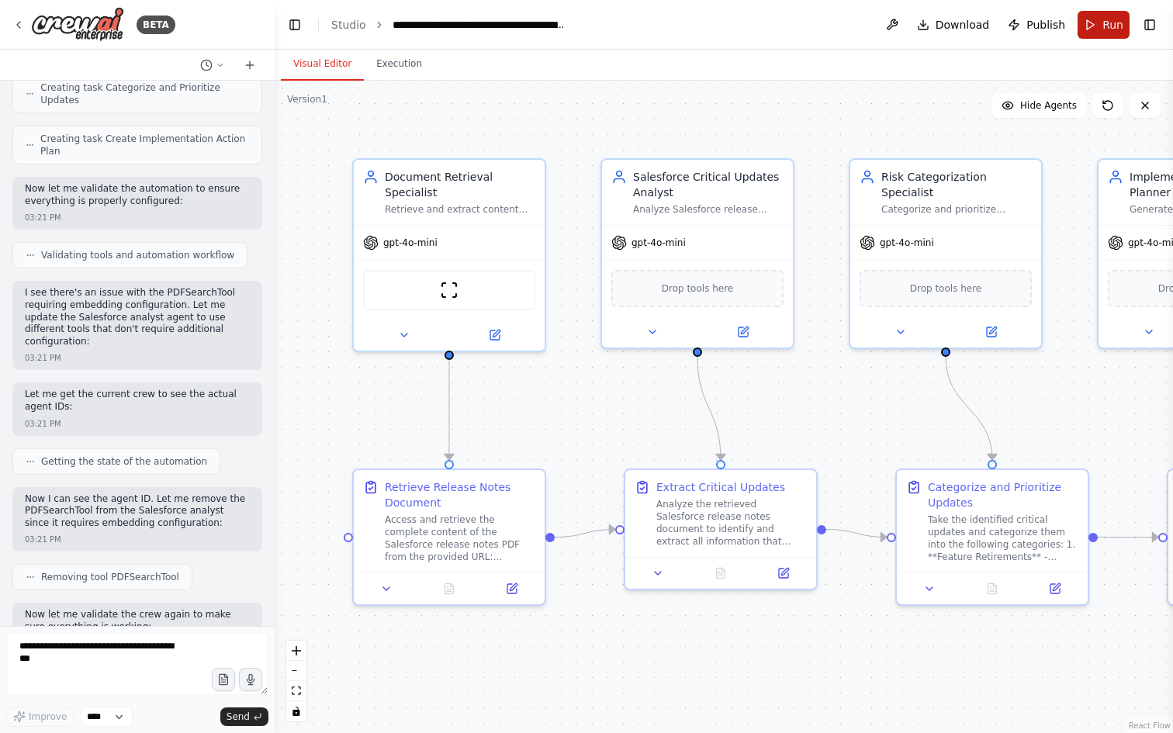
scroll to position [1444, 0]
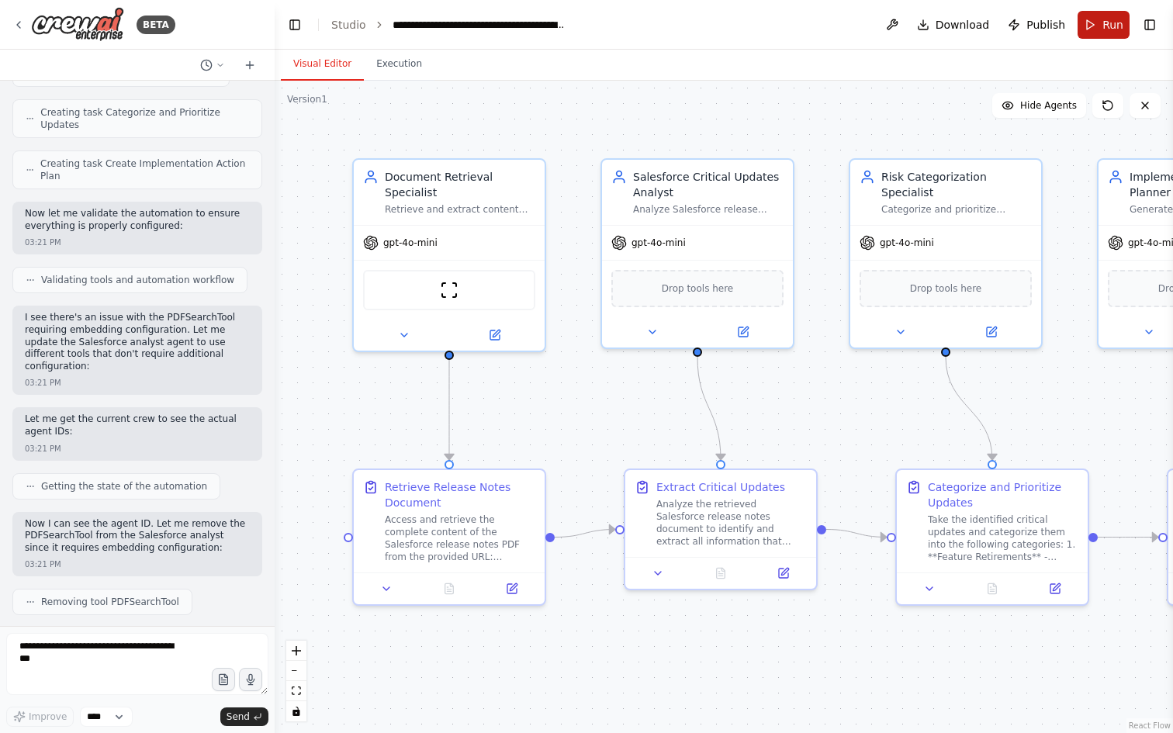
click at [1094, 25] on button "Run" at bounding box center [1103, 25] width 52 height 28
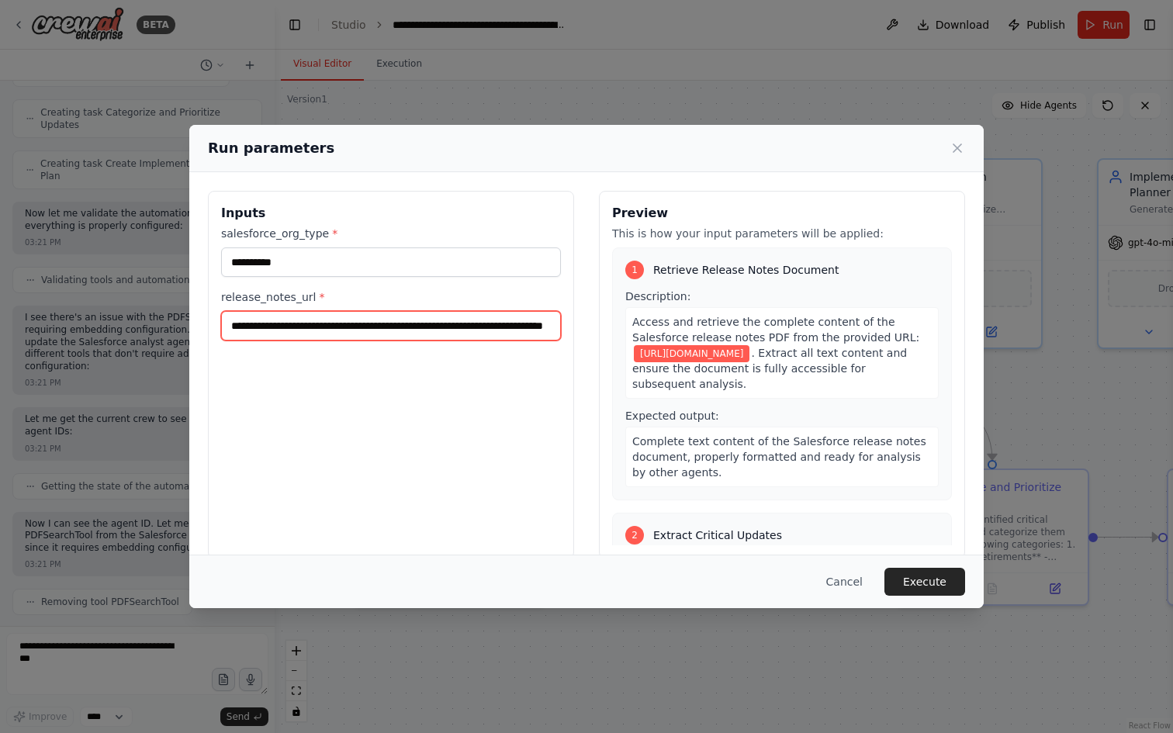
click at [419, 323] on input "**********" at bounding box center [391, 325] width 340 height 29
click at [845, 579] on button "Cancel" at bounding box center [844, 582] width 61 height 28
